Goal: Transaction & Acquisition: Purchase product/service

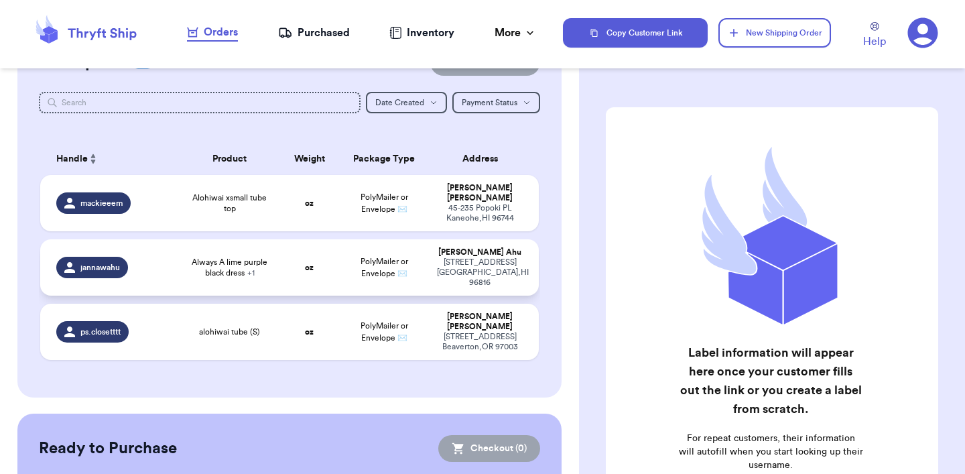
scroll to position [18, 0]
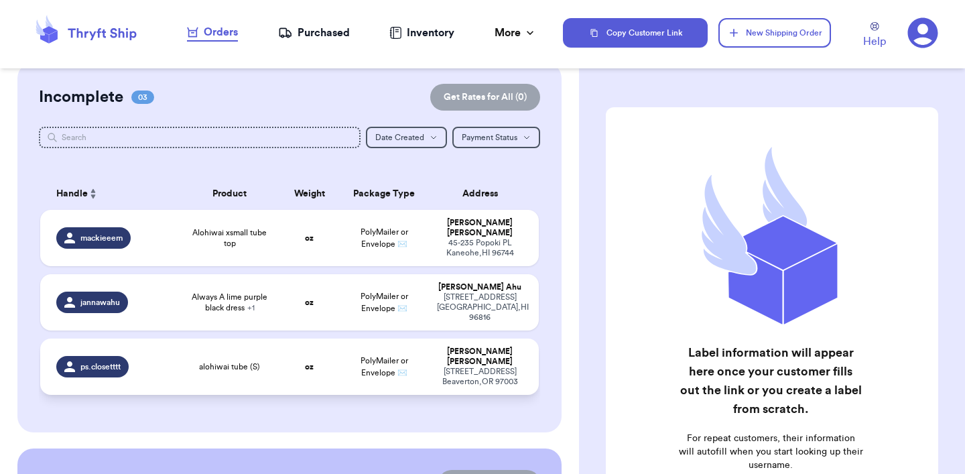
click at [340, 338] on td "PolyMailer or Envelope ✉️" at bounding box center [384, 366] width 90 height 56
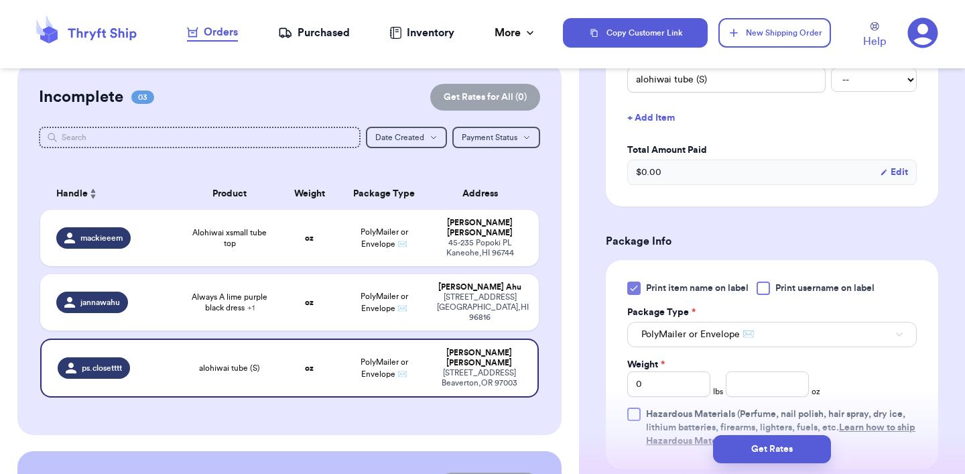
scroll to position [384, 0]
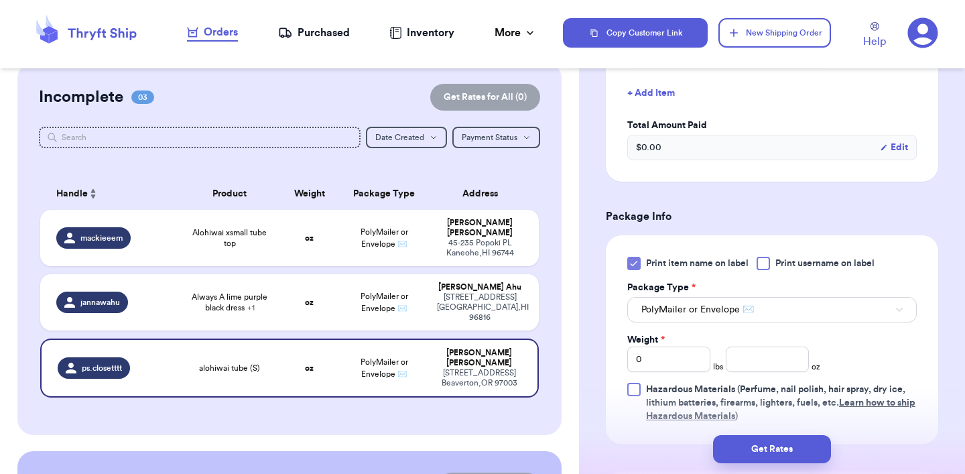
click at [633, 268] on icon at bounding box center [633, 263] width 11 height 11
click at [0, 0] on input "Print item name on label" at bounding box center [0, 0] width 0 height 0
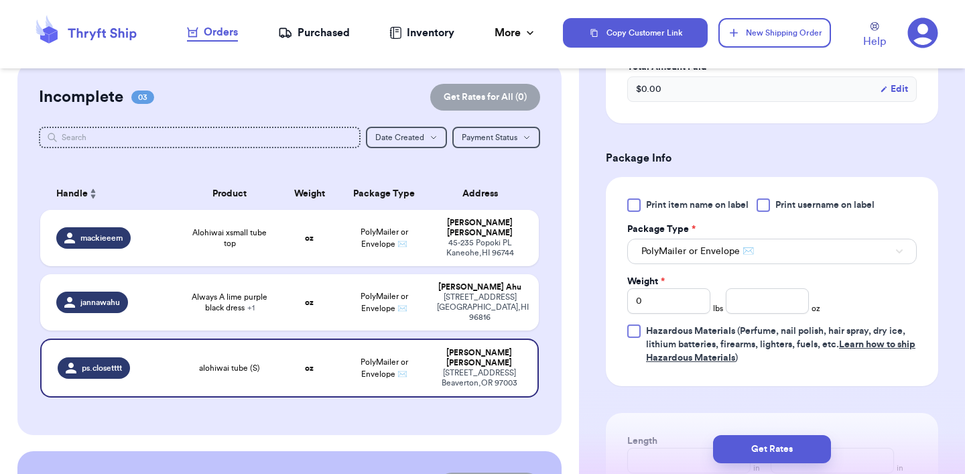
scroll to position [464, 0]
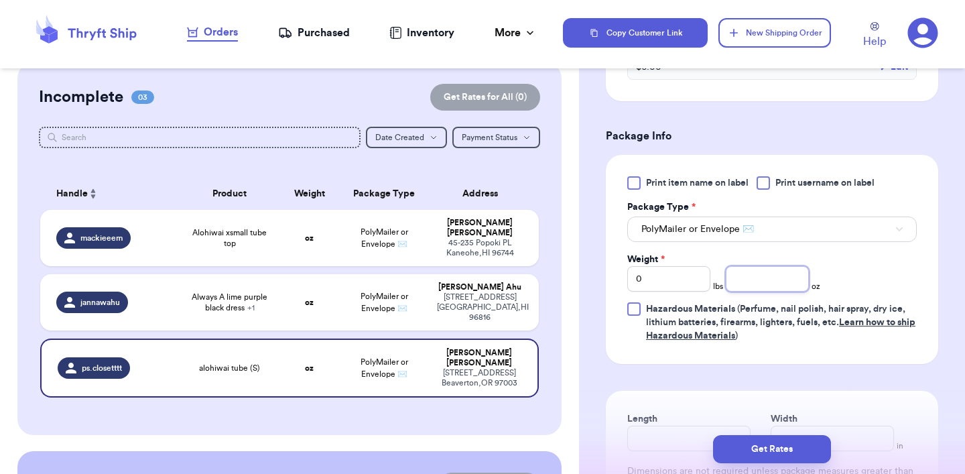
click at [769, 277] on input "number" at bounding box center [767, 278] width 83 height 25
type input "3.5"
click at [779, 448] on button "Get Rates" at bounding box center [772, 449] width 118 height 28
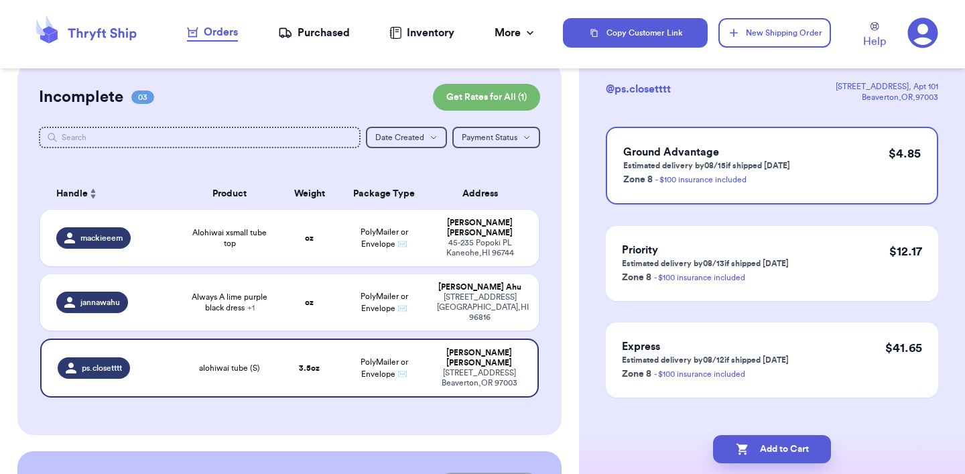
scroll to position [105, 0]
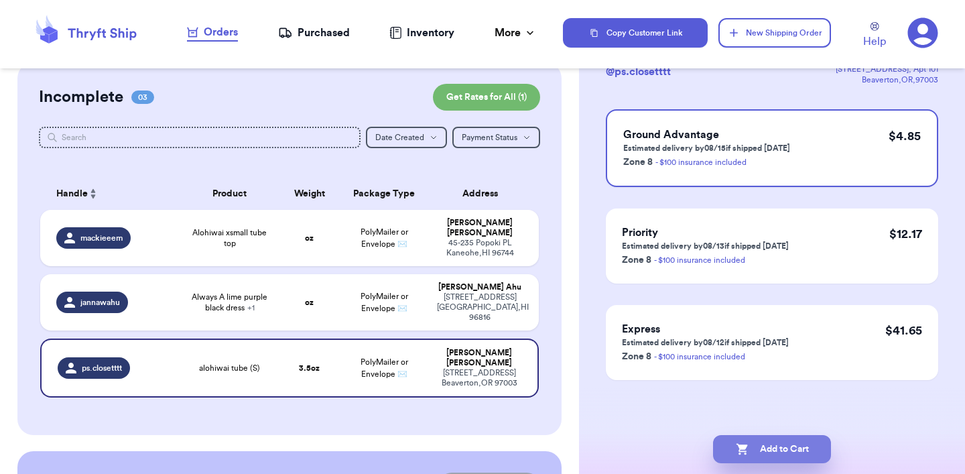
click at [766, 456] on button "Add to Cart" at bounding box center [772, 449] width 118 height 28
checkbox input "true"
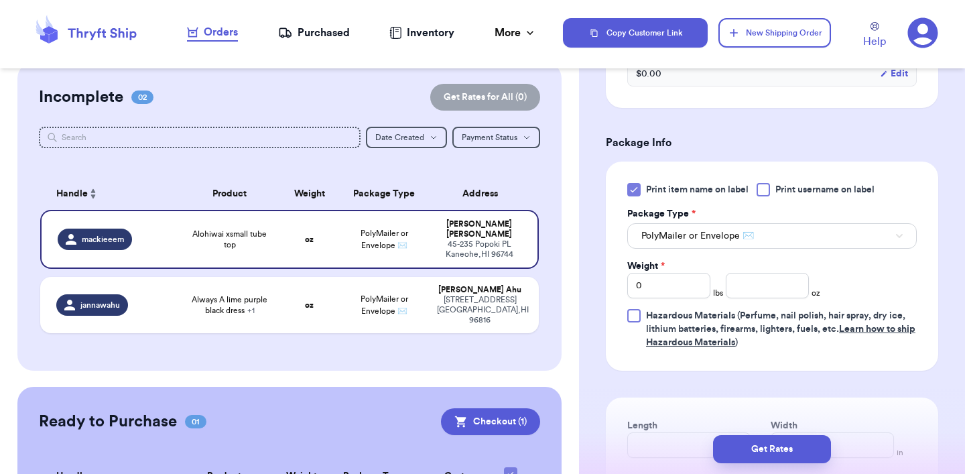
scroll to position [459, 0]
click at [634, 191] on icon at bounding box center [633, 188] width 11 height 11
click at [0, 0] on input "Print item name on label" at bounding box center [0, 0] width 0 height 0
click at [739, 291] on input "number" at bounding box center [767, 283] width 83 height 25
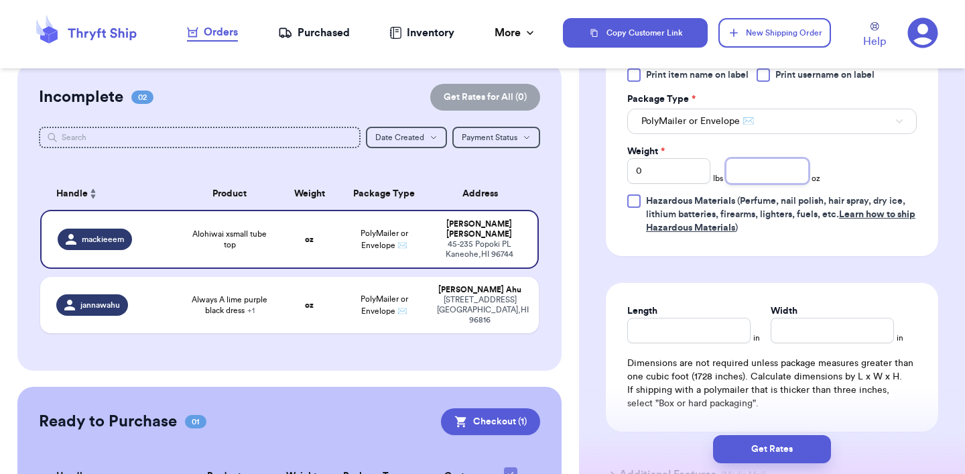
scroll to position [575, 0]
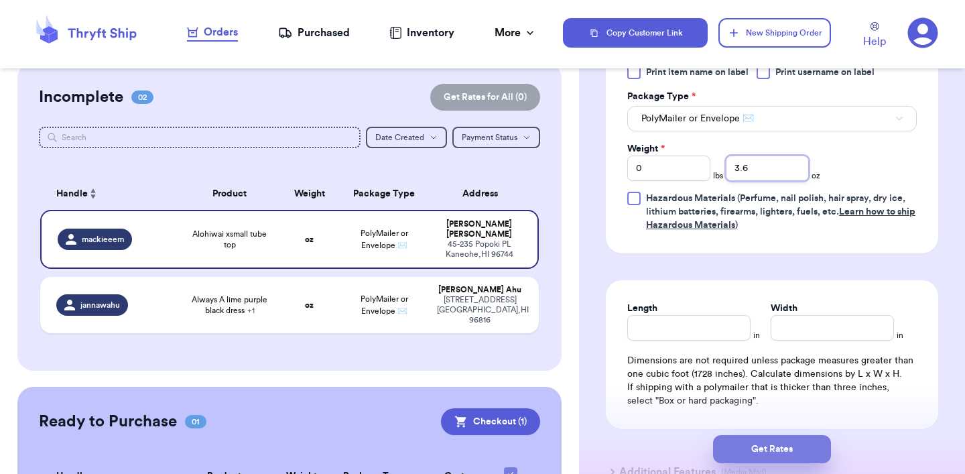
type input "3.6"
click at [762, 449] on button "Get Rates" at bounding box center [772, 449] width 118 height 28
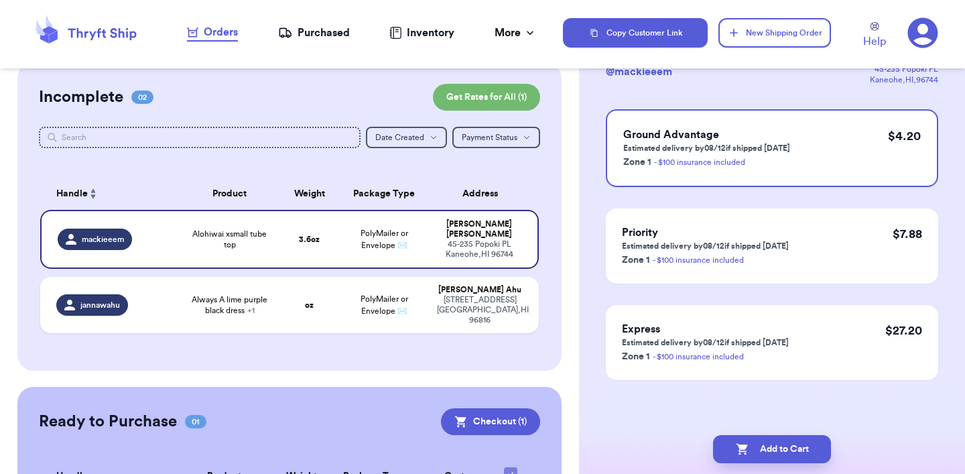
scroll to position [0, 0]
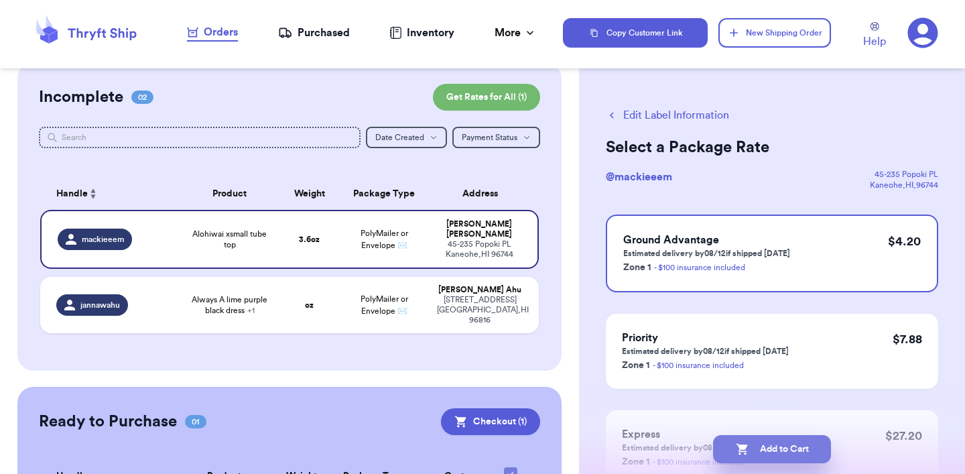
click at [767, 446] on button "Add to Cart" at bounding box center [772, 449] width 118 height 28
checkbox input "true"
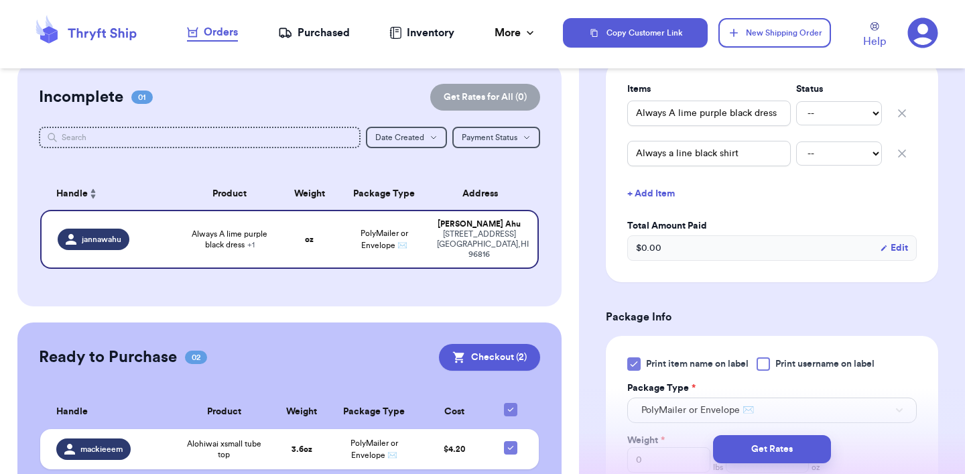
scroll to position [332, 0]
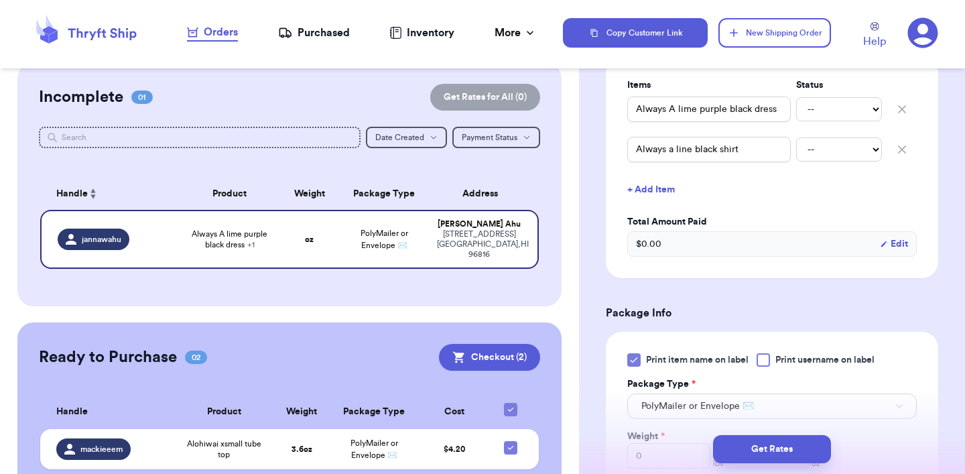
click at [633, 362] on icon at bounding box center [633, 359] width 11 height 11
click at [0, 0] on input "Print item name on label" at bounding box center [0, 0] width 0 height 0
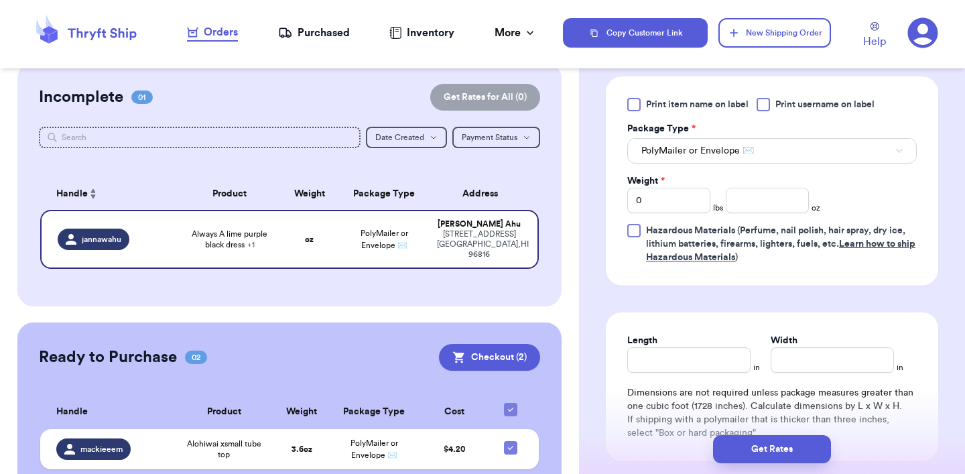
scroll to position [588, 0]
click at [808, 359] on input "Width" at bounding box center [832, 358] width 123 height 25
click at [697, 204] on input "0" at bounding box center [668, 199] width 83 height 25
type input "01"
type input "0"
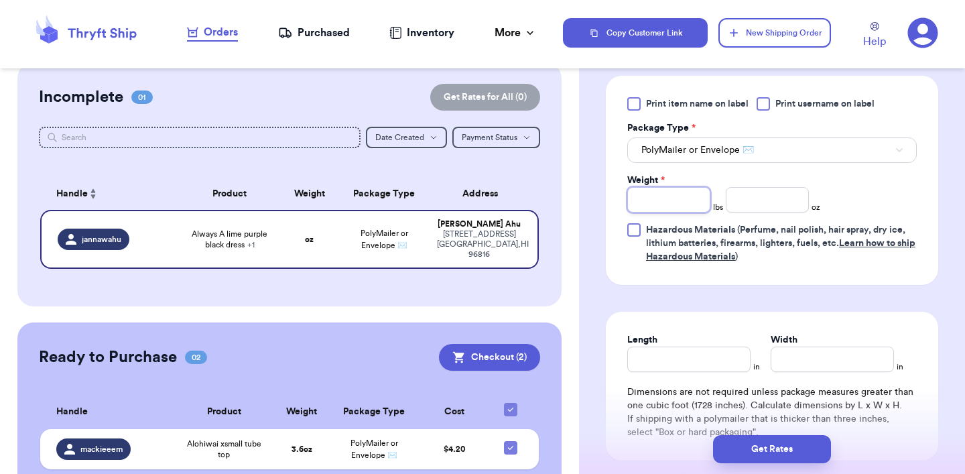
type input "1"
click at [740, 206] on input "number" at bounding box center [767, 199] width 83 height 25
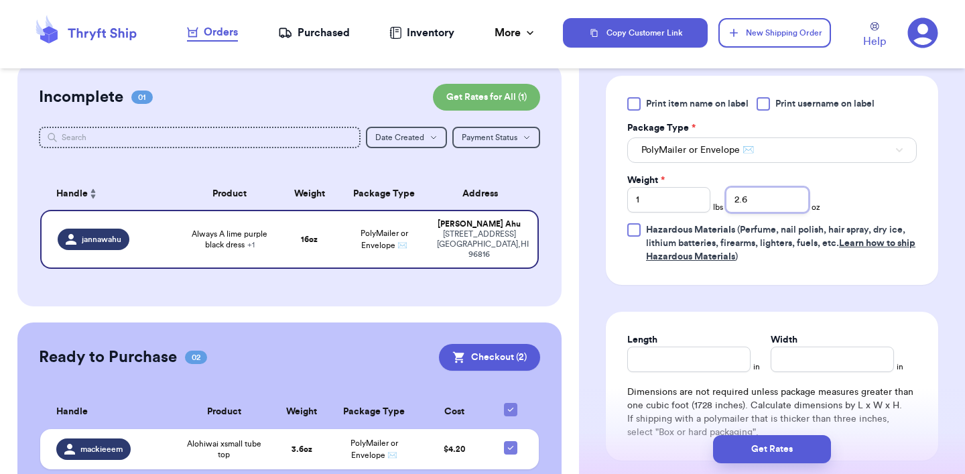
type input "2"
type input "1"
type input ".6"
type input "1.6"
click at [759, 454] on button "Get Rates" at bounding box center [772, 449] width 118 height 28
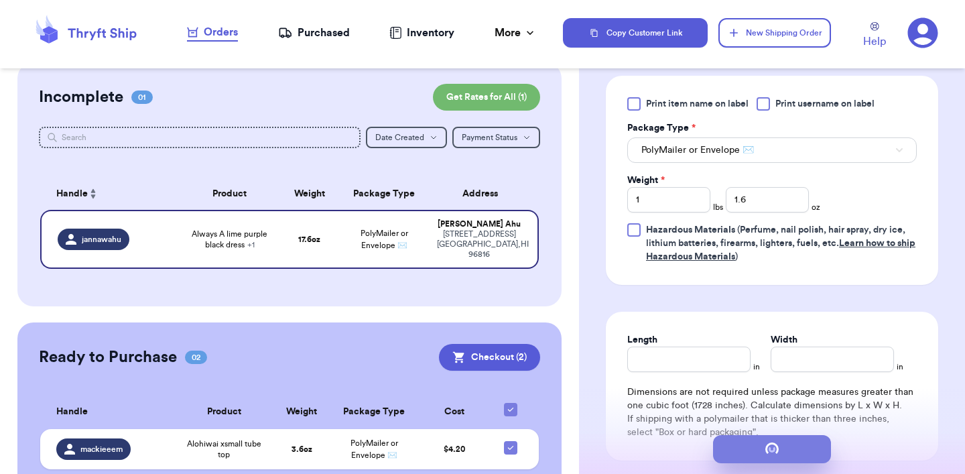
scroll to position [0, 0]
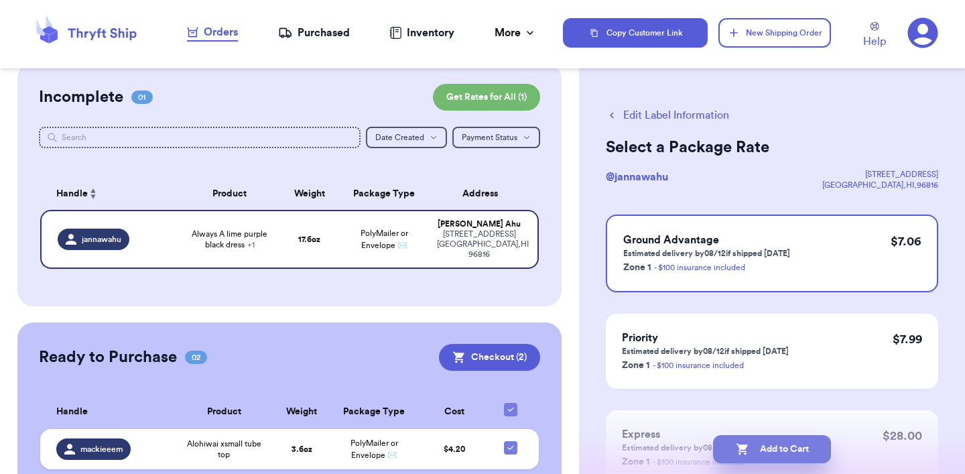
click at [771, 450] on button "Add to Cart" at bounding box center [772, 449] width 118 height 28
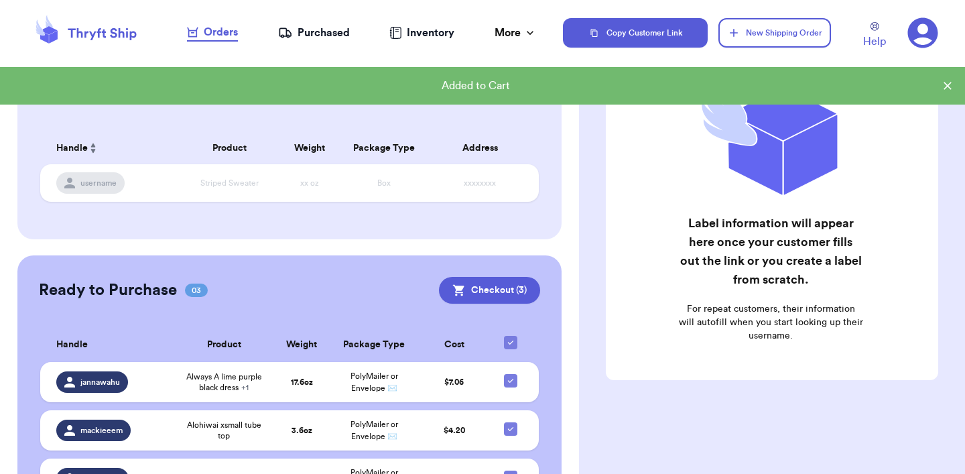
scroll to position [141, 0]
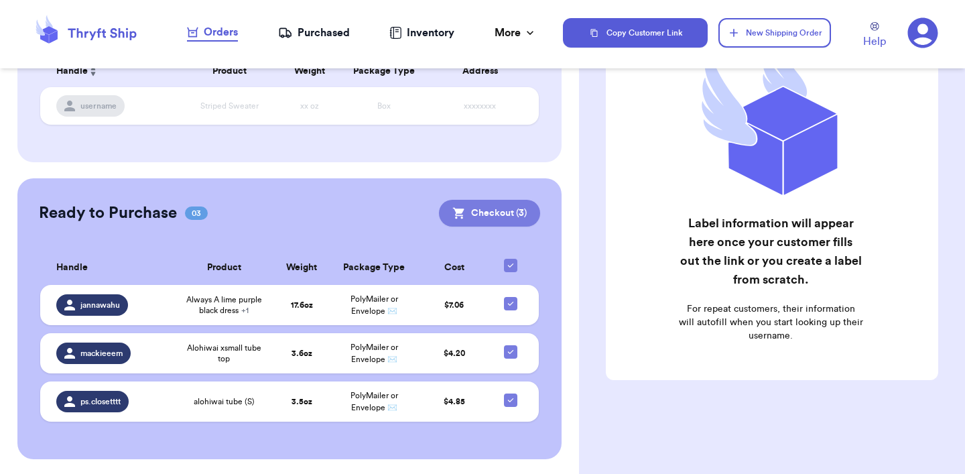
click at [499, 212] on button "Checkout ( 3 )" at bounding box center [489, 213] width 101 height 27
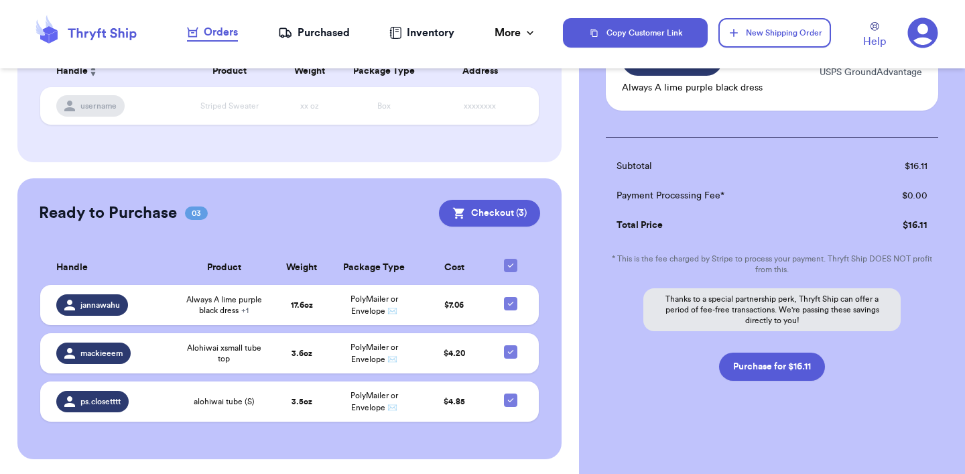
scroll to position [325, 0]
click at [767, 365] on button "Purchase for $16.11" at bounding box center [772, 366] width 106 height 28
checkbox input "false"
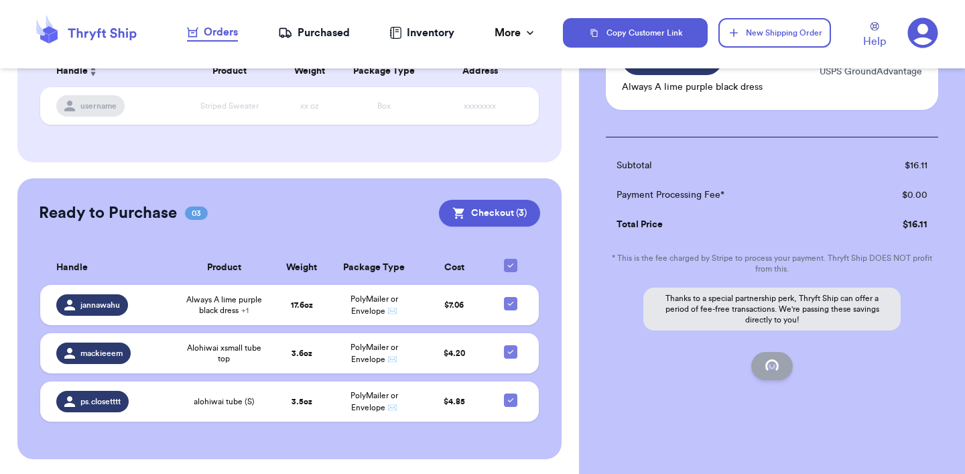
checkbox input "false"
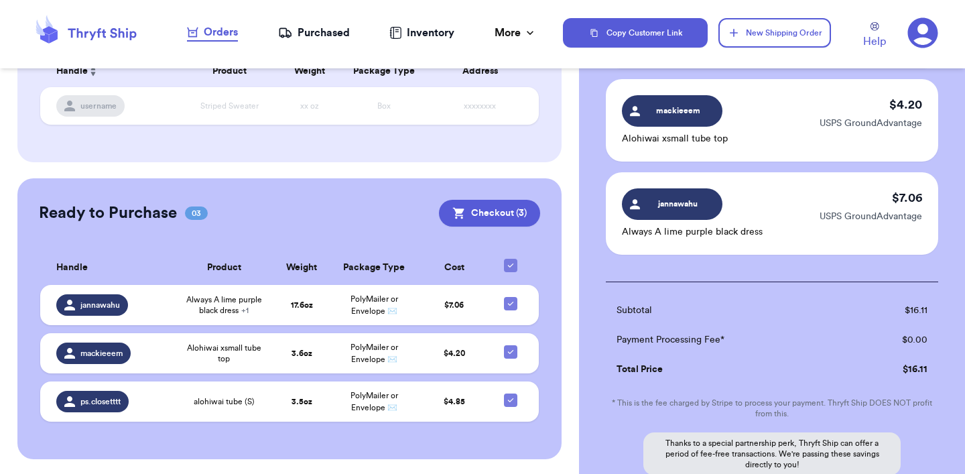
checkbox input "true"
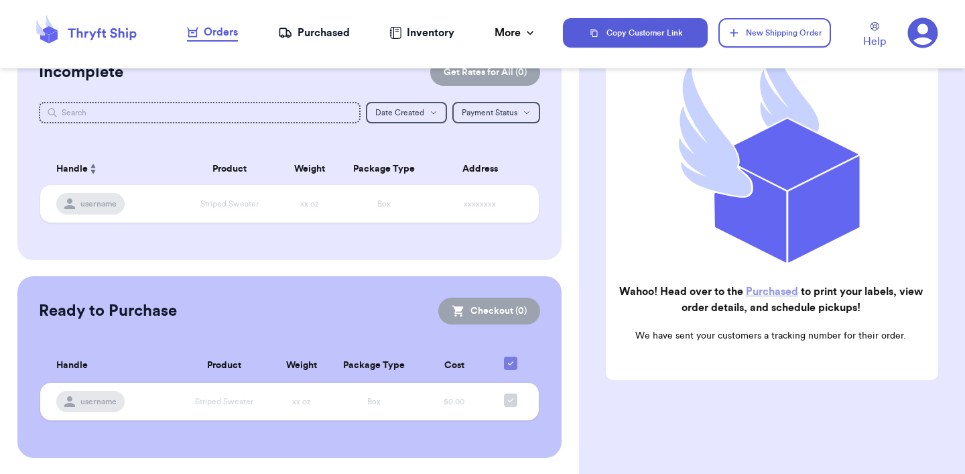
scroll to position [42, 0]
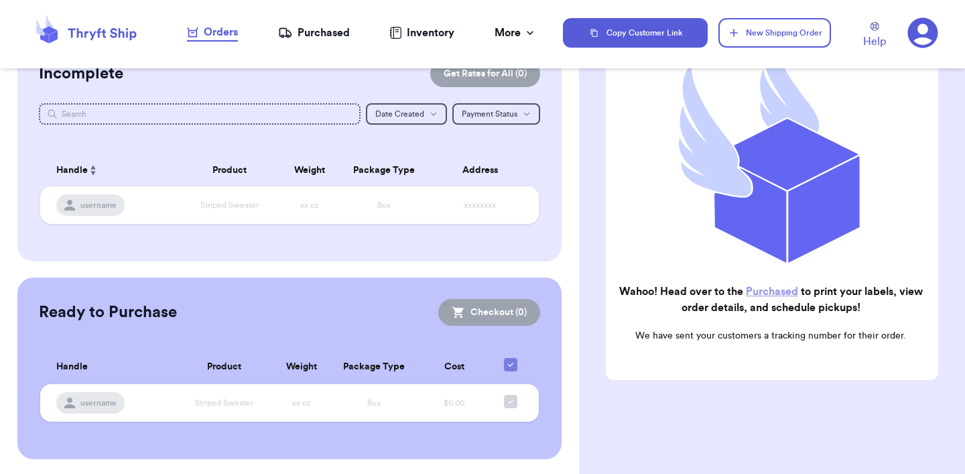
click at [773, 290] on link "Purchased" at bounding box center [772, 291] width 52 height 11
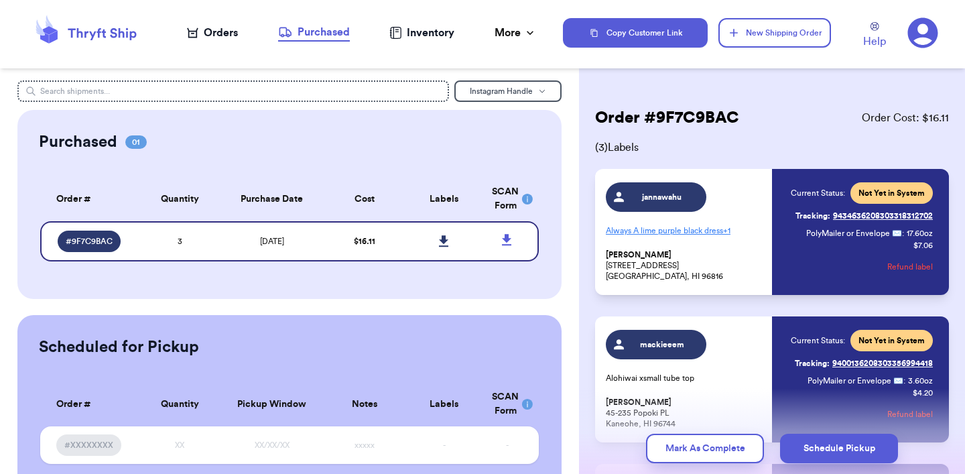
scroll to position [223, 0]
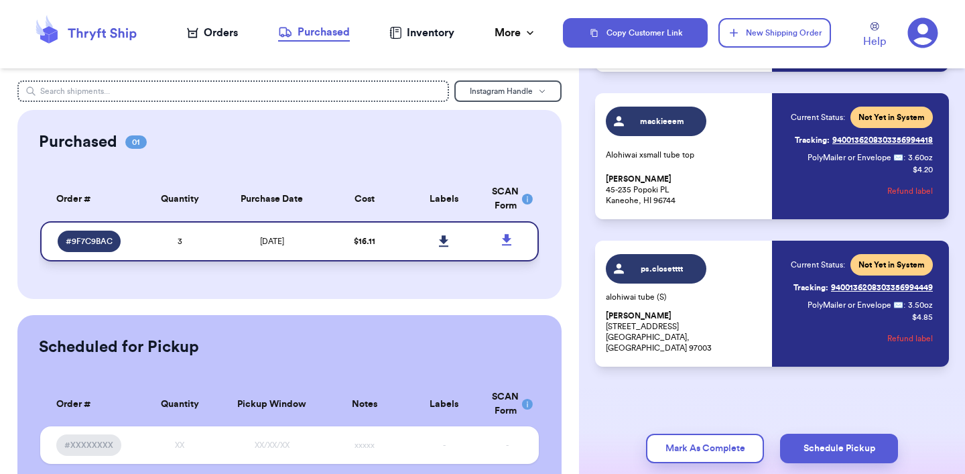
click at [443, 241] on icon at bounding box center [443, 240] width 9 height 11
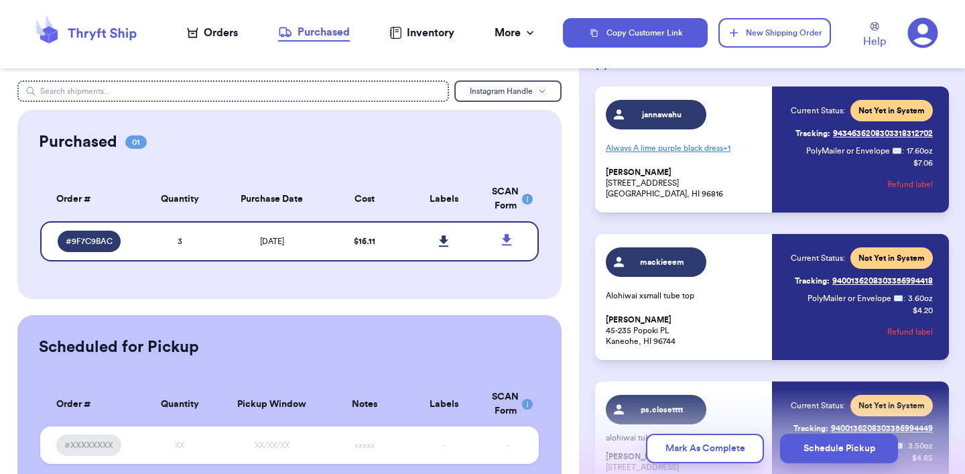
scroll to position [78, 0]
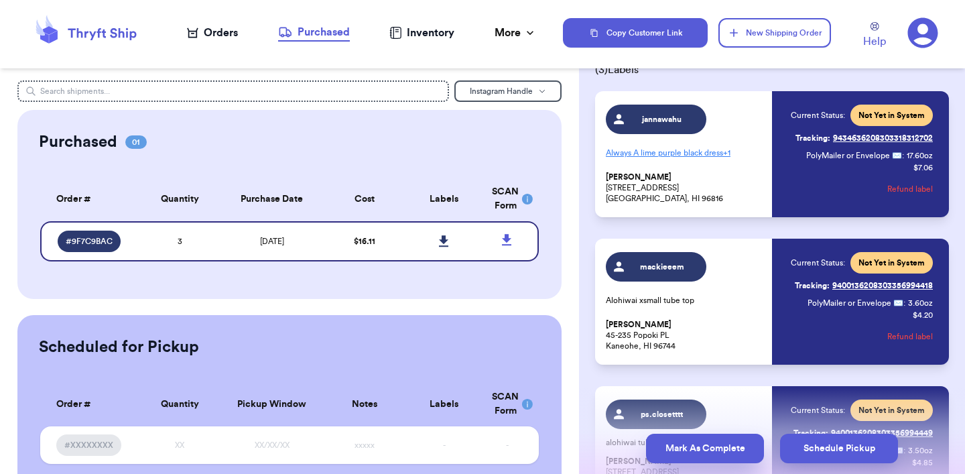
click at [682, 452] on button "Mark As Complete" at bounding box center [705, 448] width 118 height 29
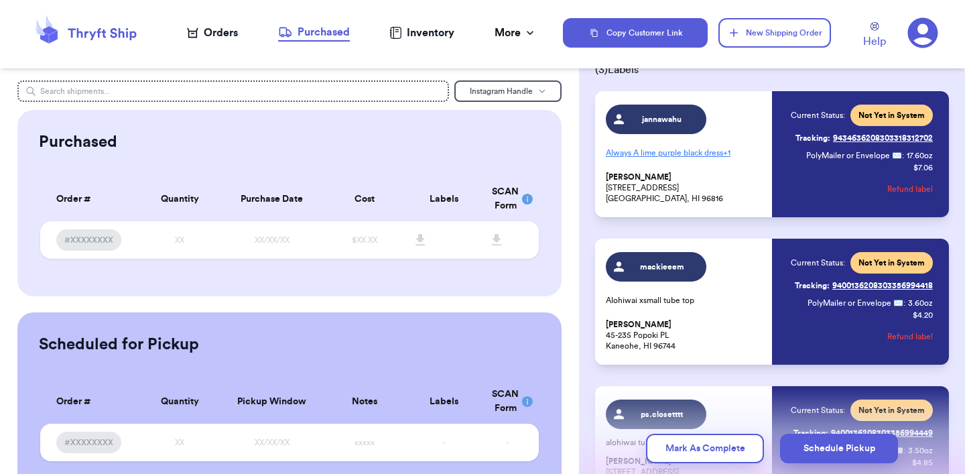
scroll to position [223, 0]
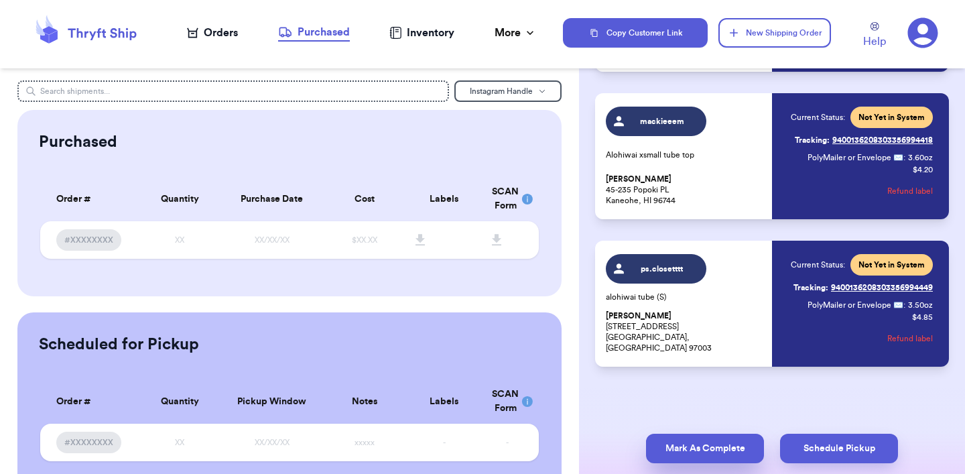
click at [720, 446] on button "Mark As Complete" at bounding box center [705, 448] width 118 height 29
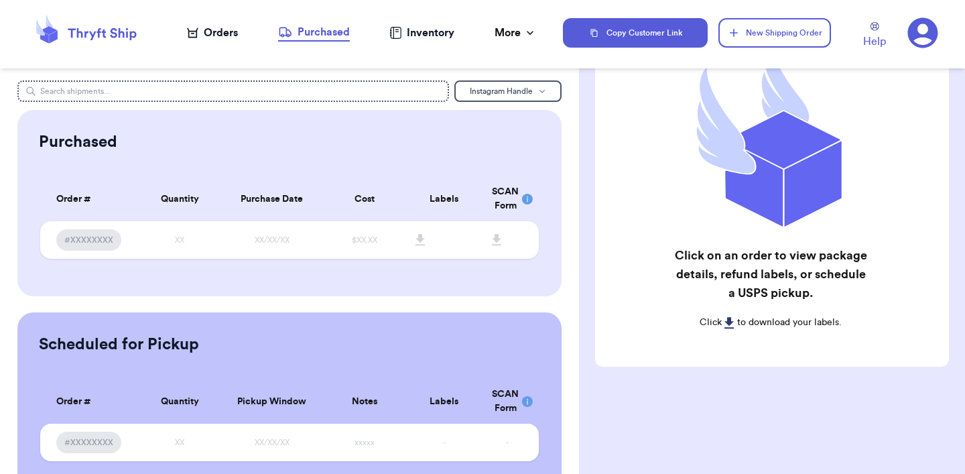
scroll to position [0, 0]
